Goal: Navigation & Orientation: Find specific page/section

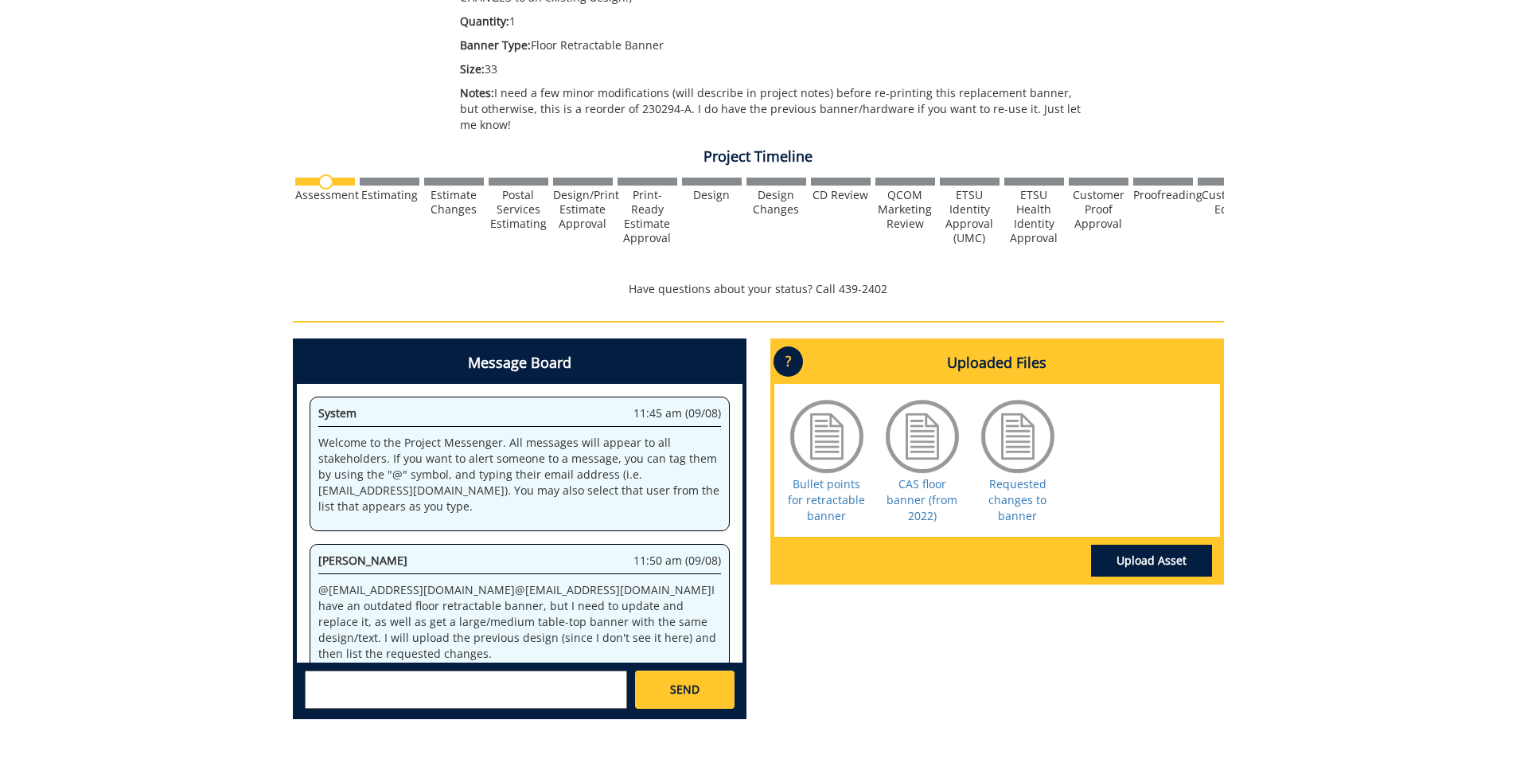
scroll to position [29, 0]
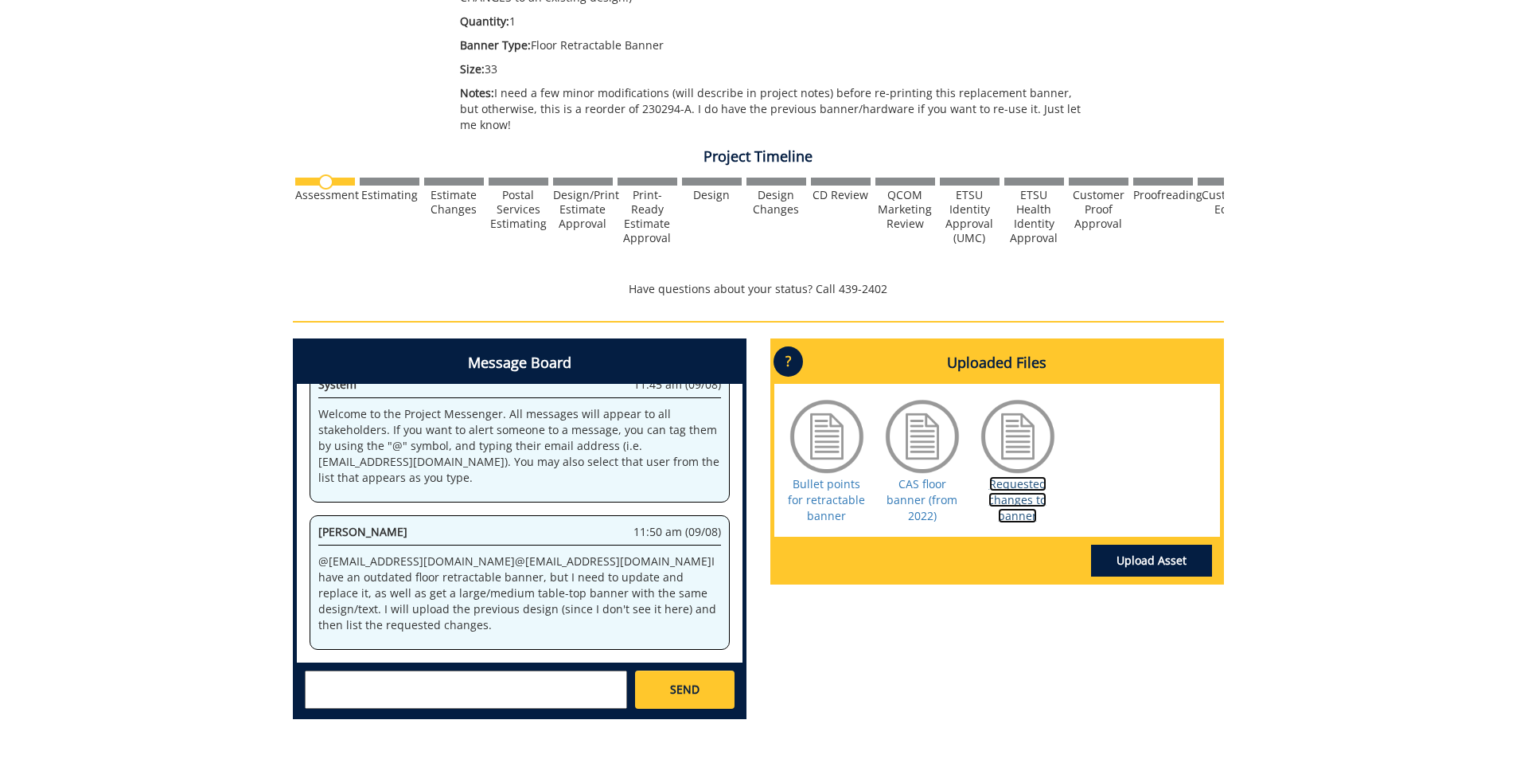
click at [1029, 494] on link "Requested changes to banner" at bounding box center [1018, 499] width 58 height 47
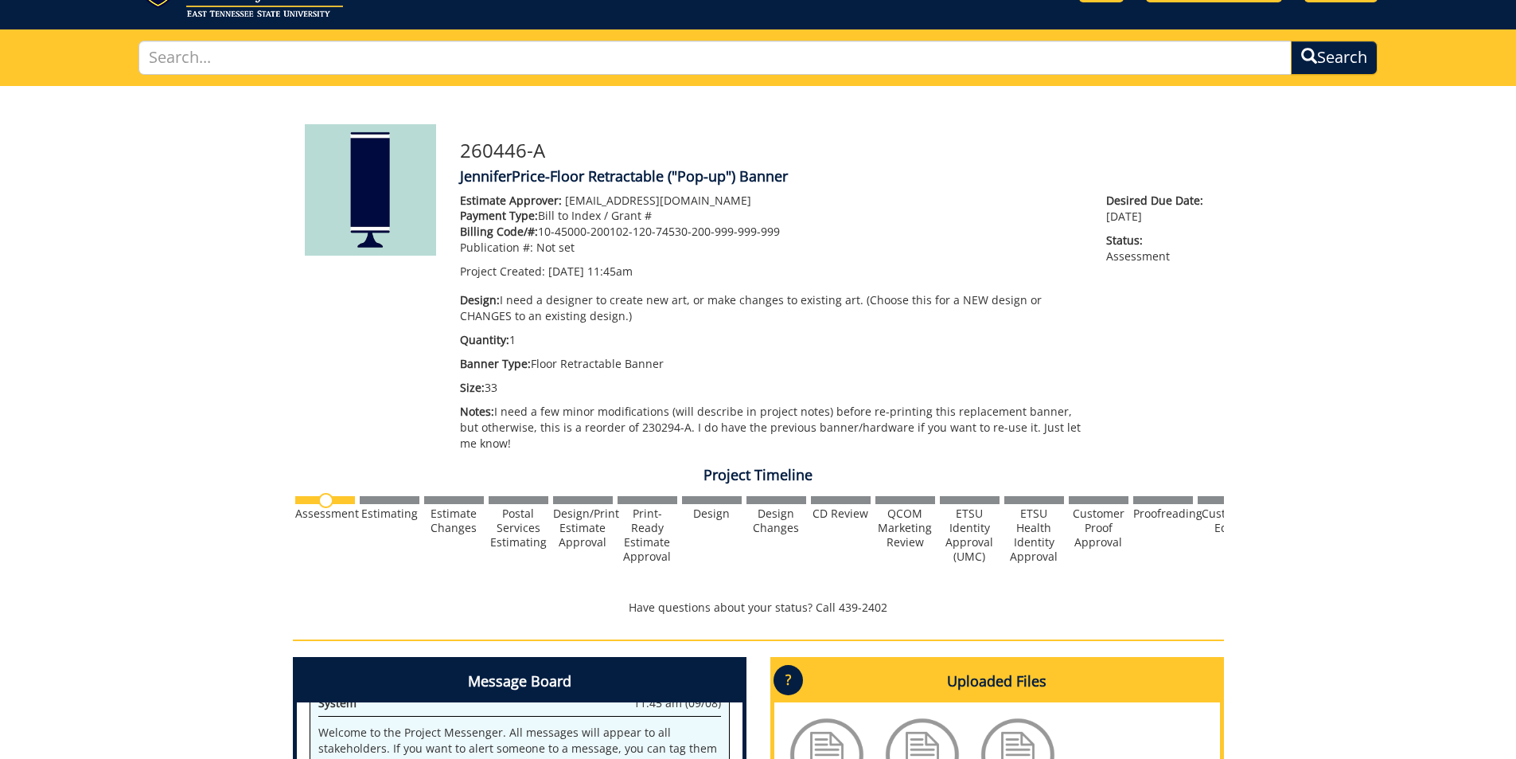
scroll to position [0, 0]
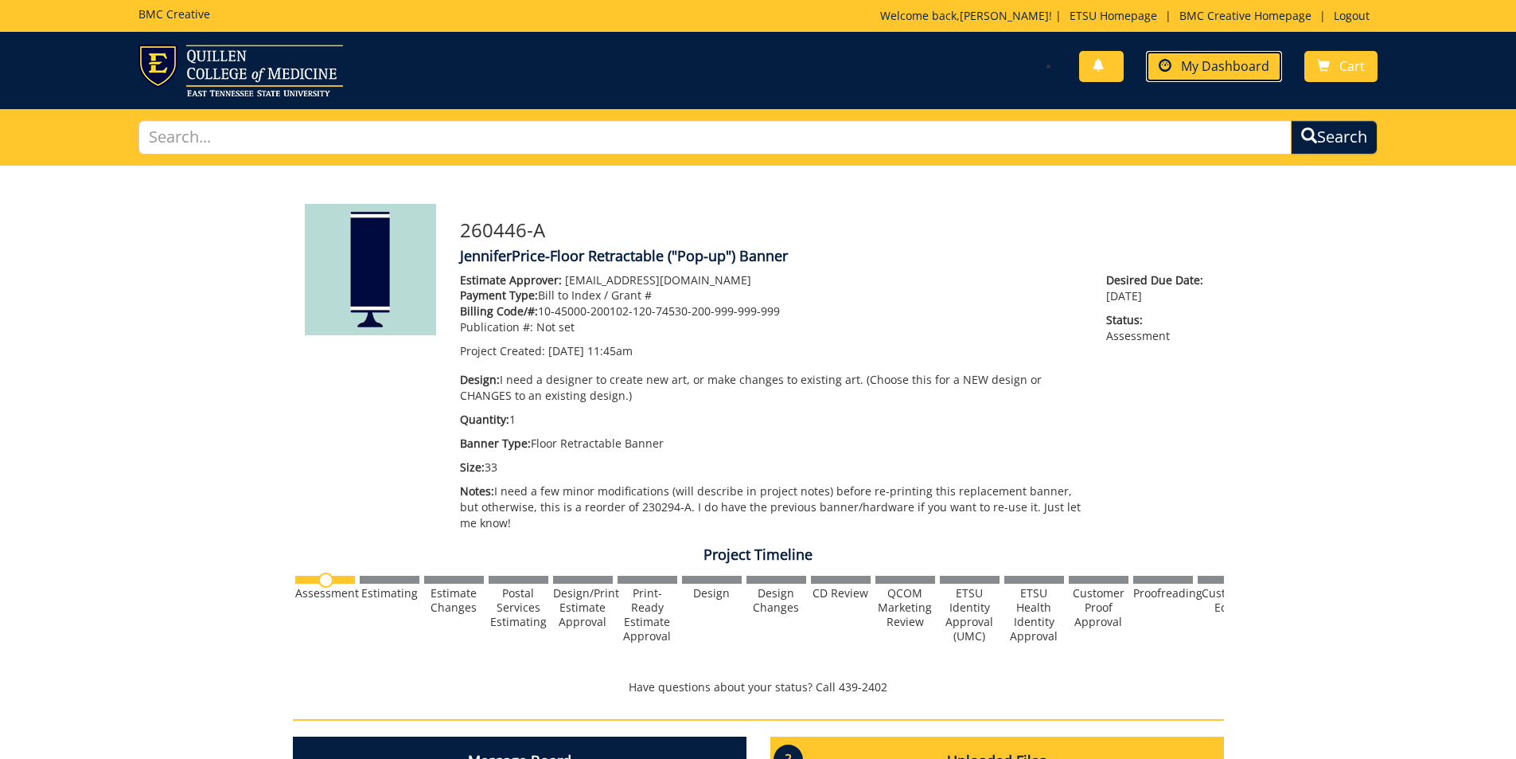
click at [1204, 67] on span "My Dashboard" at bounding box center [1225, 66] width 88 height 18
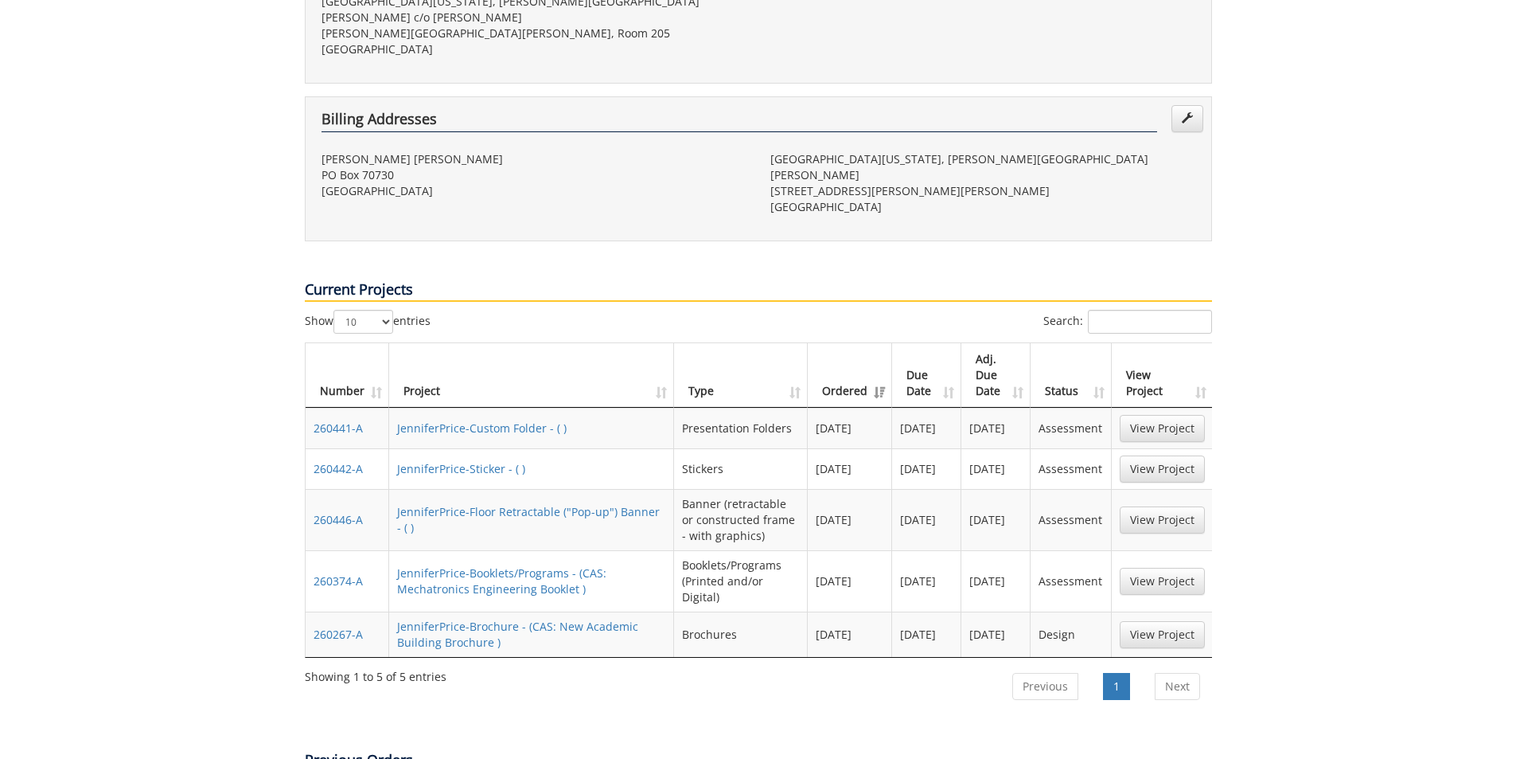
scroll to position [557, 0]
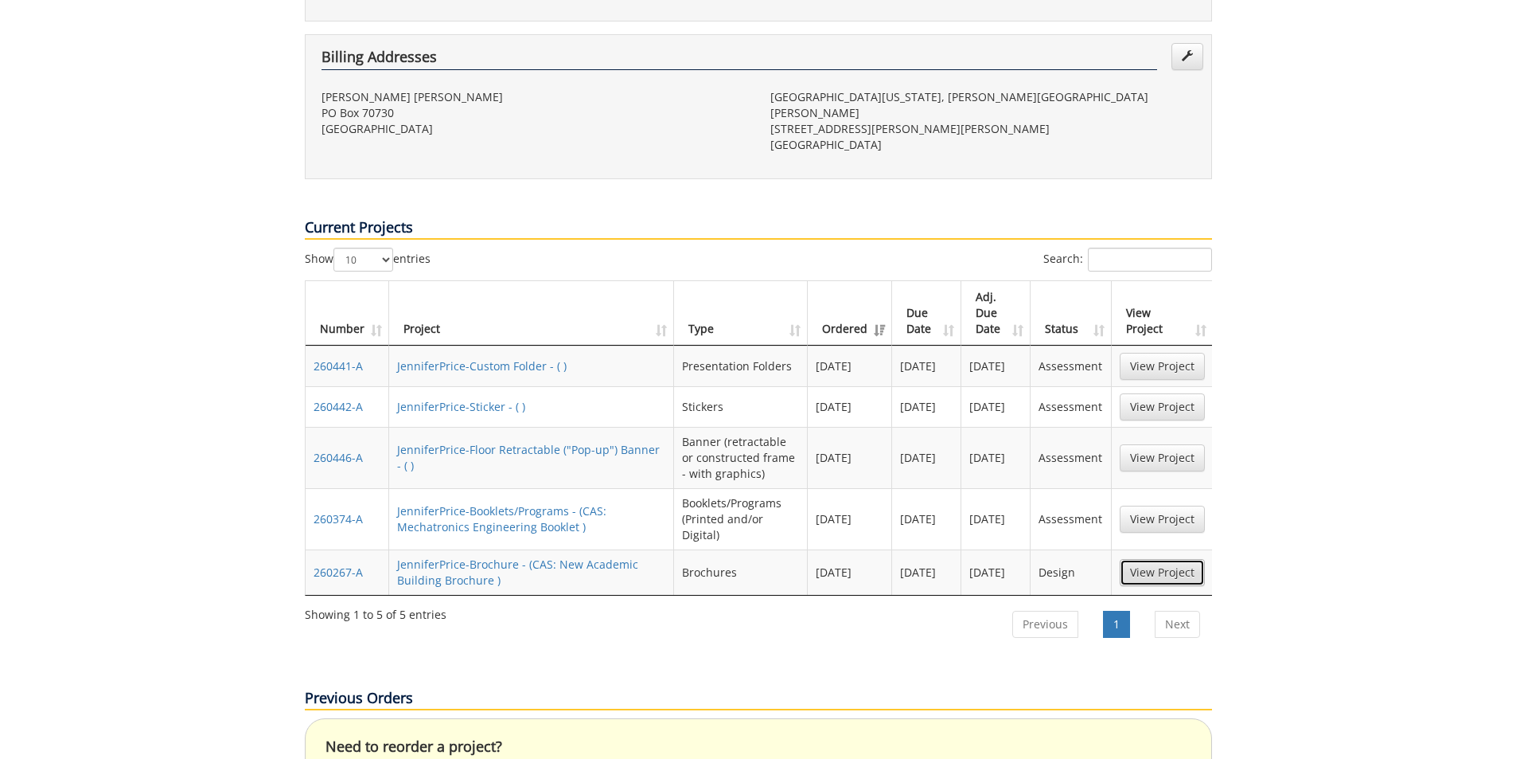
click at [1184, 559] on link "View Project" at bounding box center [1162, 572] width 85 height 27
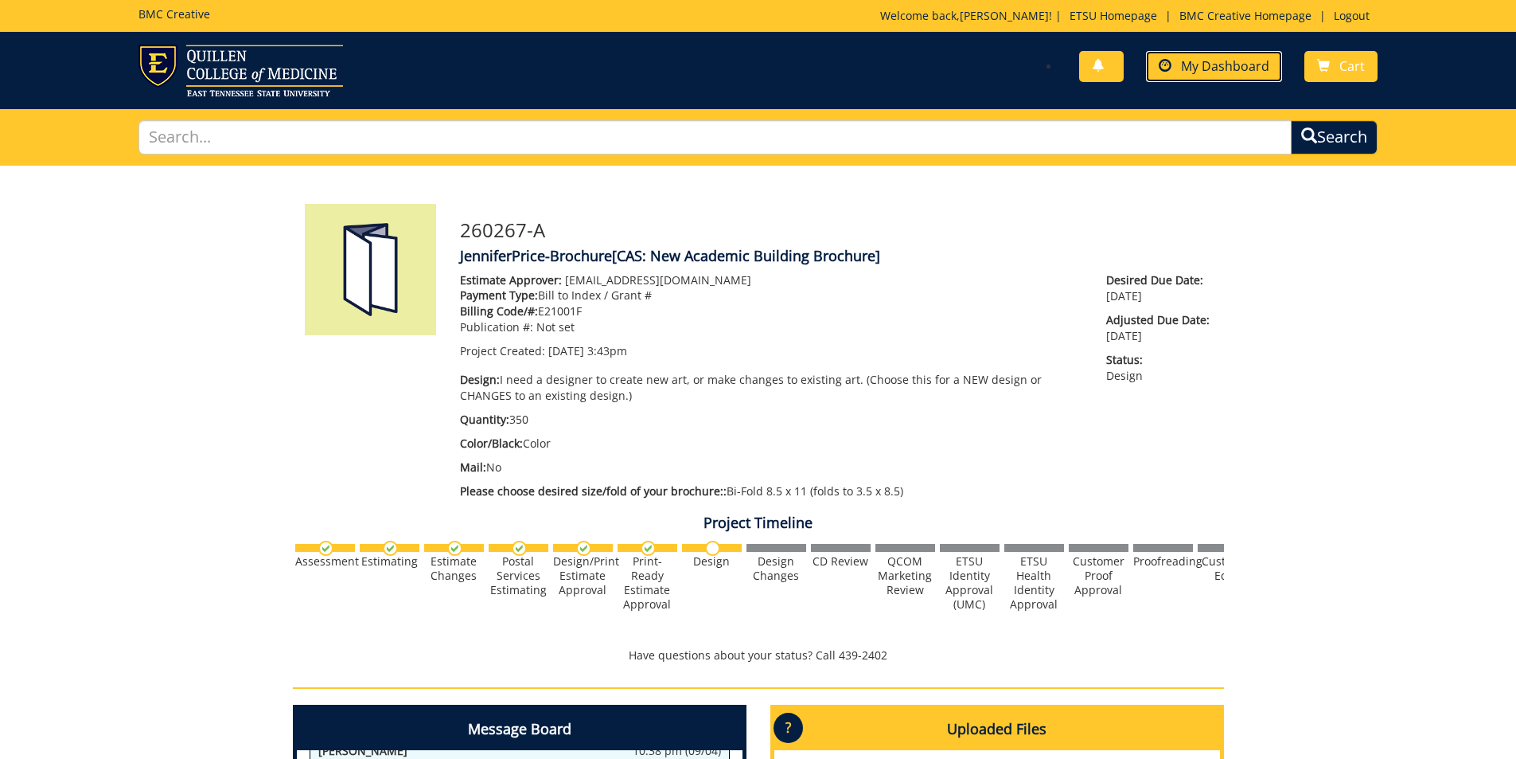
click at [1216, 64] on span "My Dashboard" at bounding box center [1225, 66] width 88 height 18
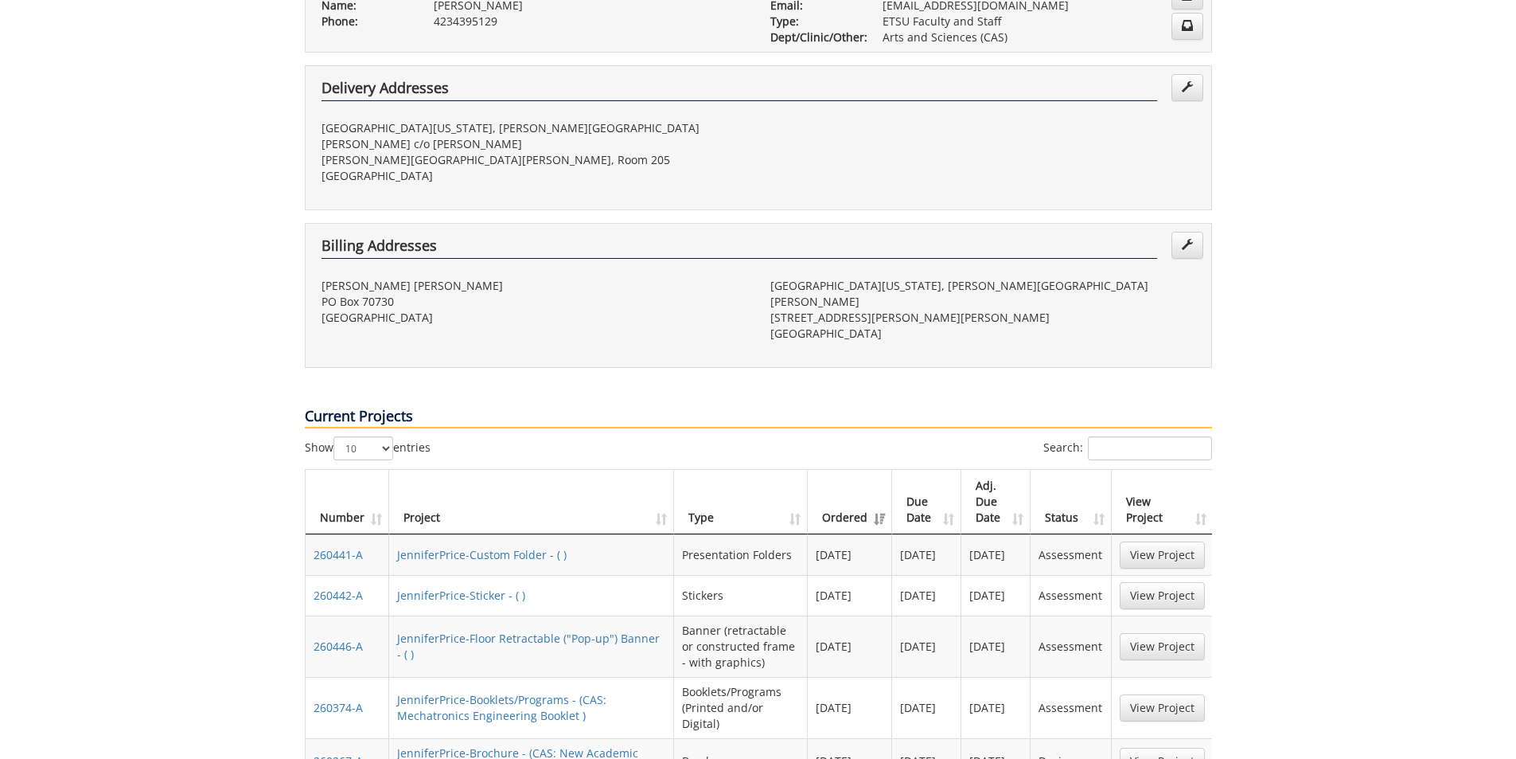
scroll to position [398, 0]
